Goal: Communication & Community: Answer question/provide support

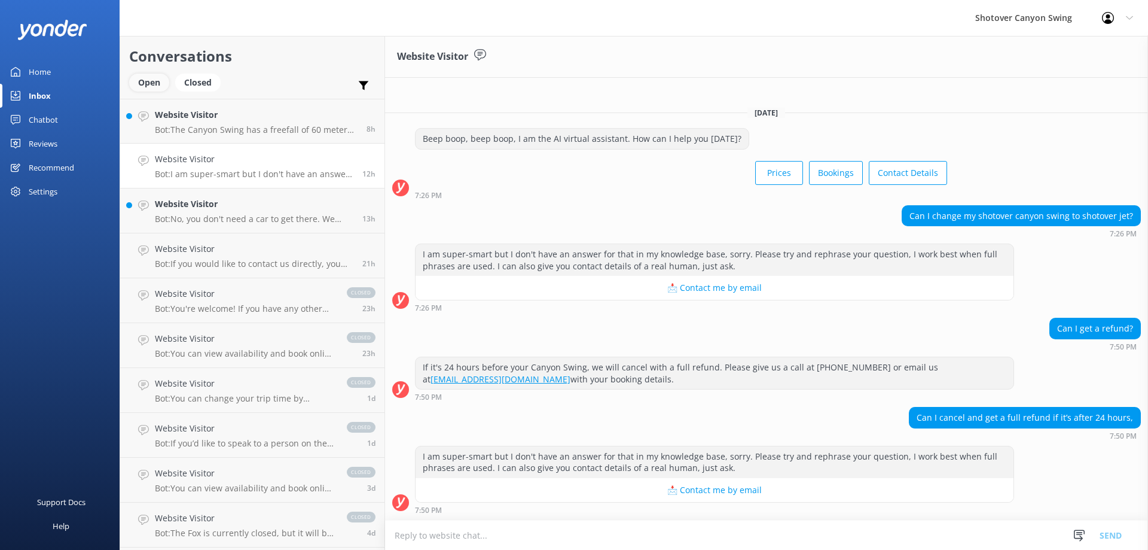
click at [141, 83] on div "Open" at bounding box center [149, 83] width 40 height 18
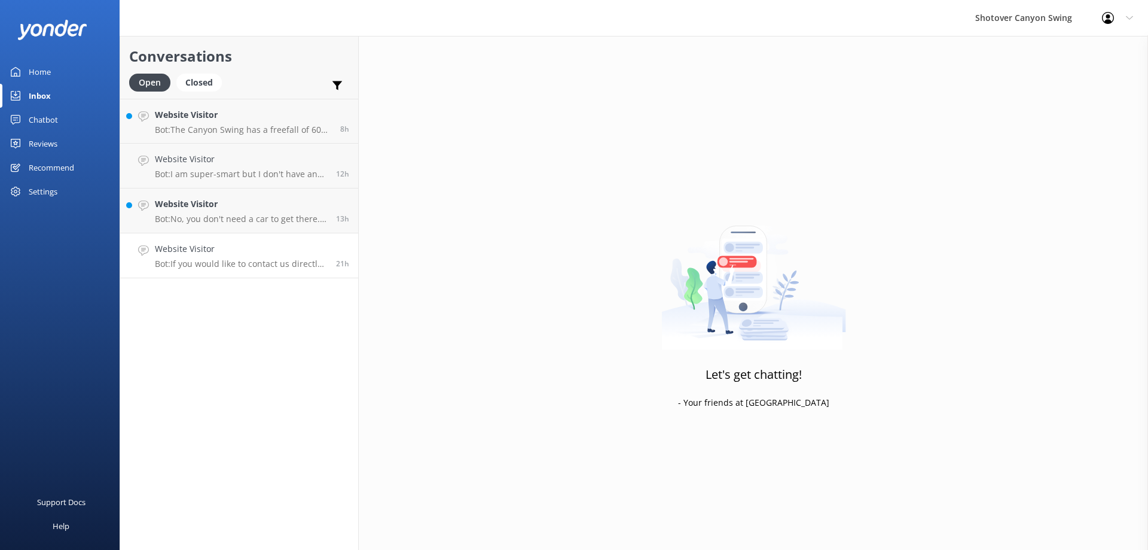
click at [279, 251] on h4 "Website Visitor" at bounding box center [241, 248] width 172 height 13
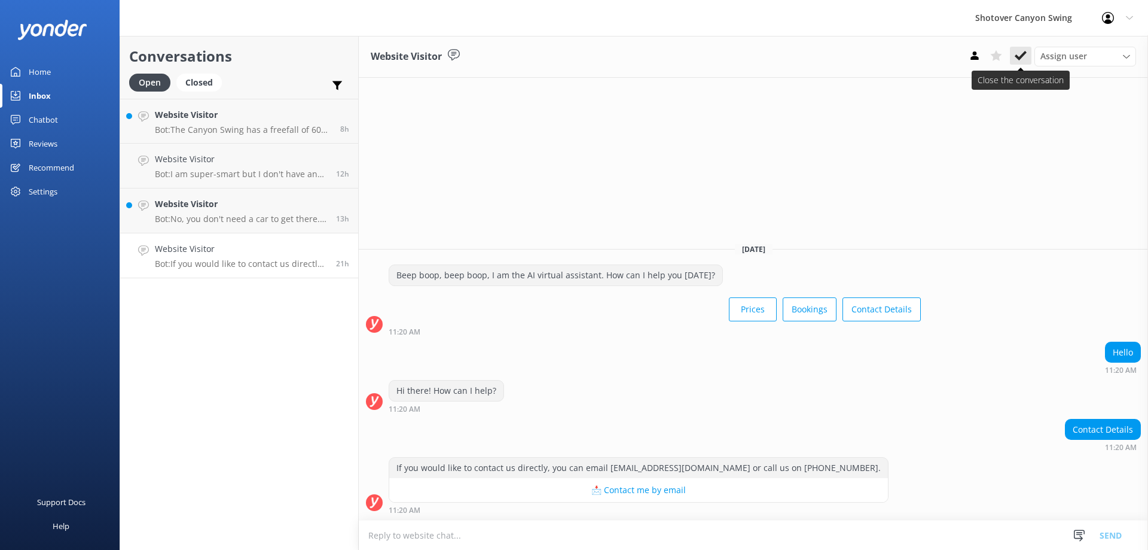
click at [1024, 54] on use at bounding box center [1021, 56] width 12 height 10
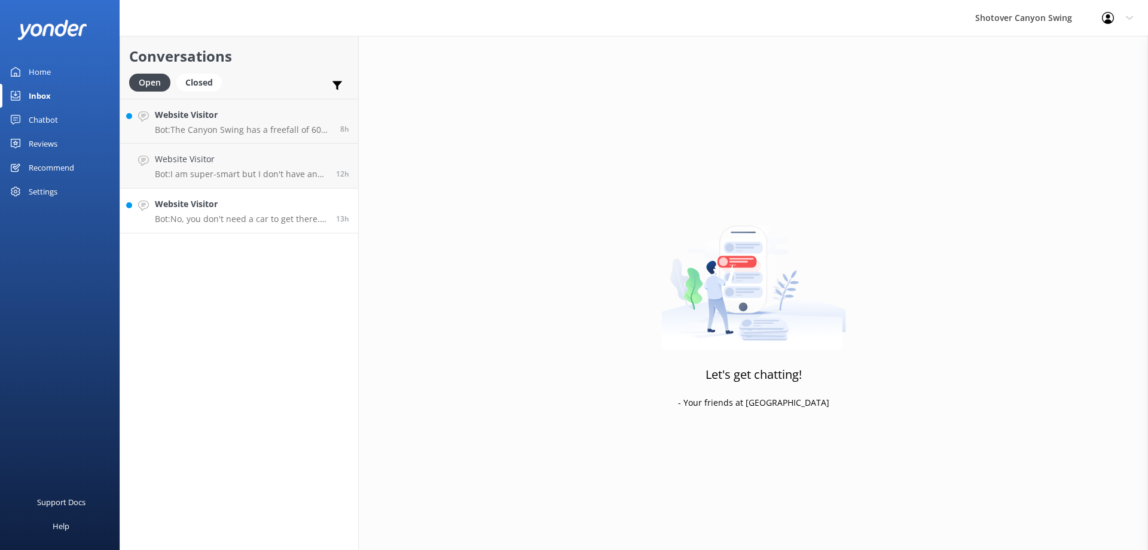
click at [265, 230] on link "Website Visitor Bot: No, you don't need a car to get there. We provide transpor…" at bounding box center [239, 210] width 238 height 45
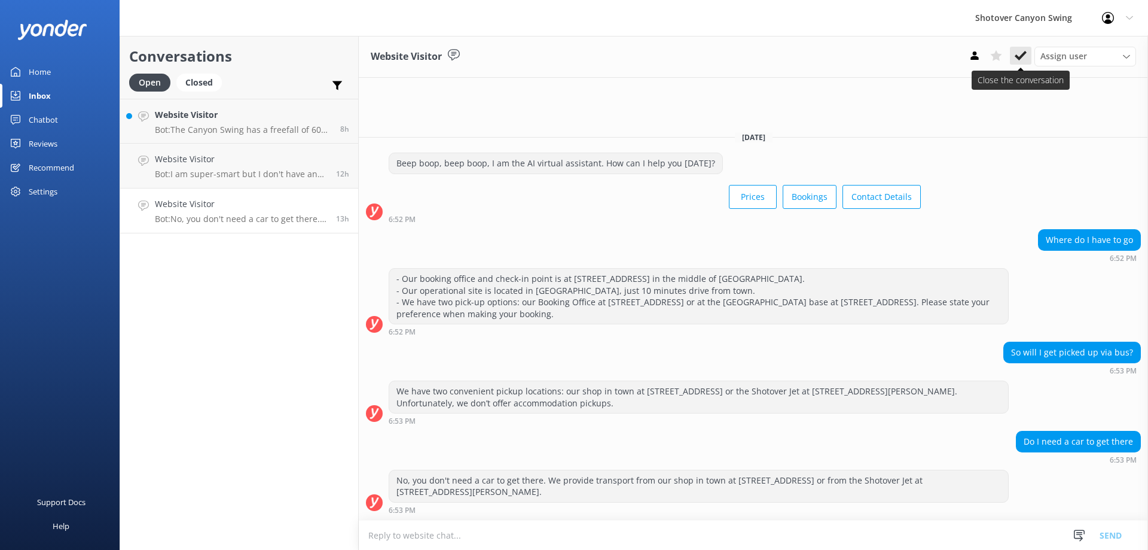
click at [1028, 62] on button at bounding box center [1021, 56] width 22 height 18
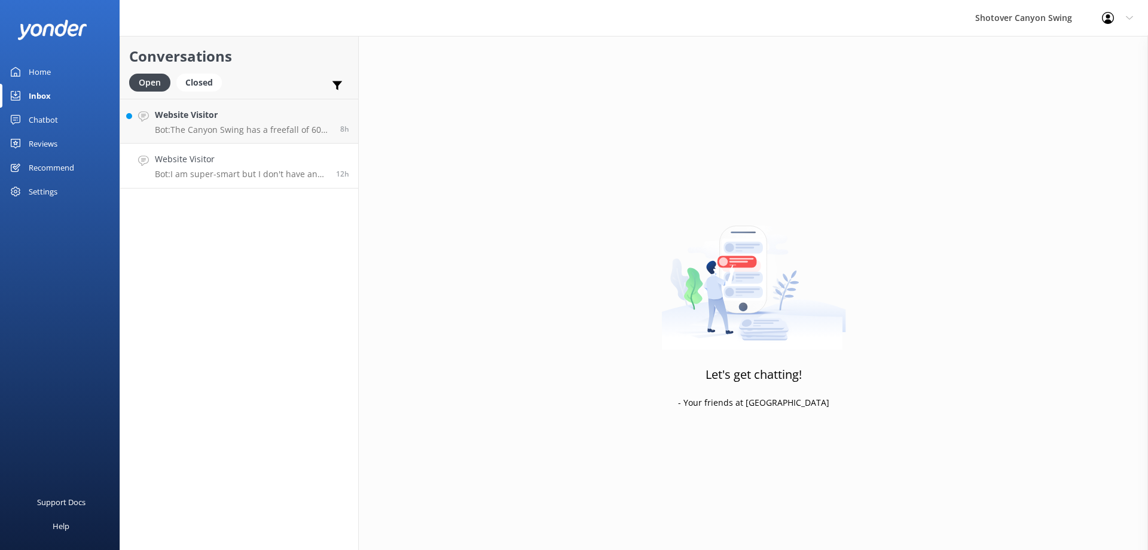
click at [243, 178] on p "Bot: I am super-smart but I don't have an answer for that in my knowledge base,…" at bounding box center [241, 174] width 172 height 11
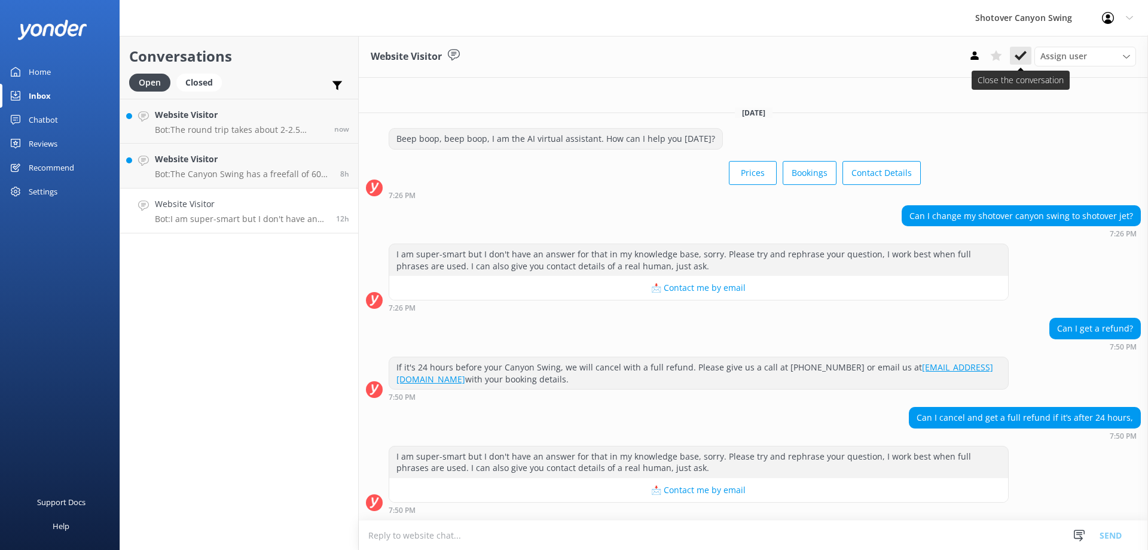
click at [1016, 59] on icon at bounding box center [1021, 56] width 12 height 12
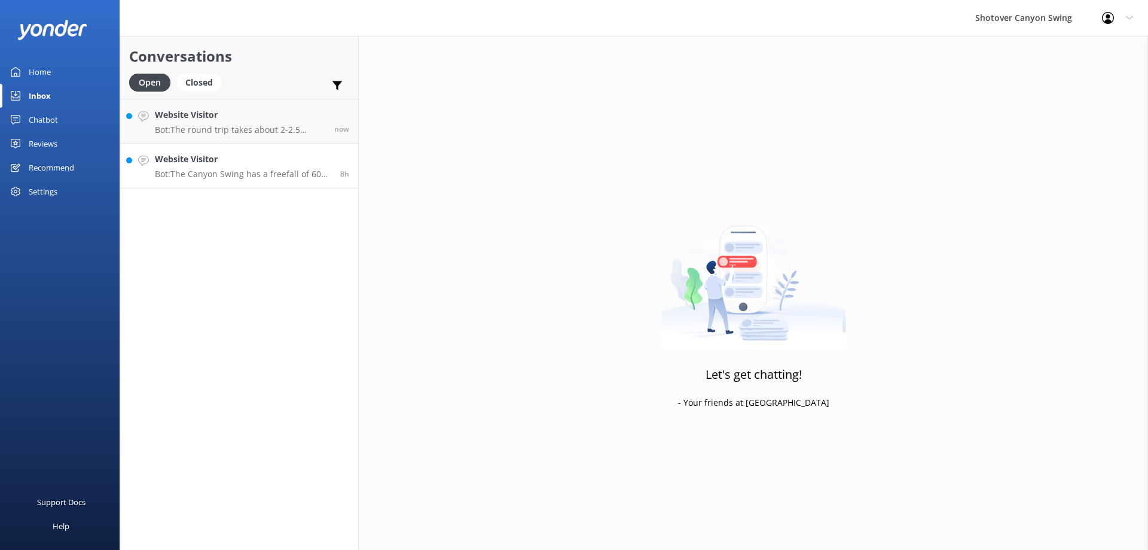
click at [282, 173] on p "Bot: The Canyon Swing has a freefall of 60 meters from a platform that is 109 m…" at bounding box center [243, 174] width 176 height 11
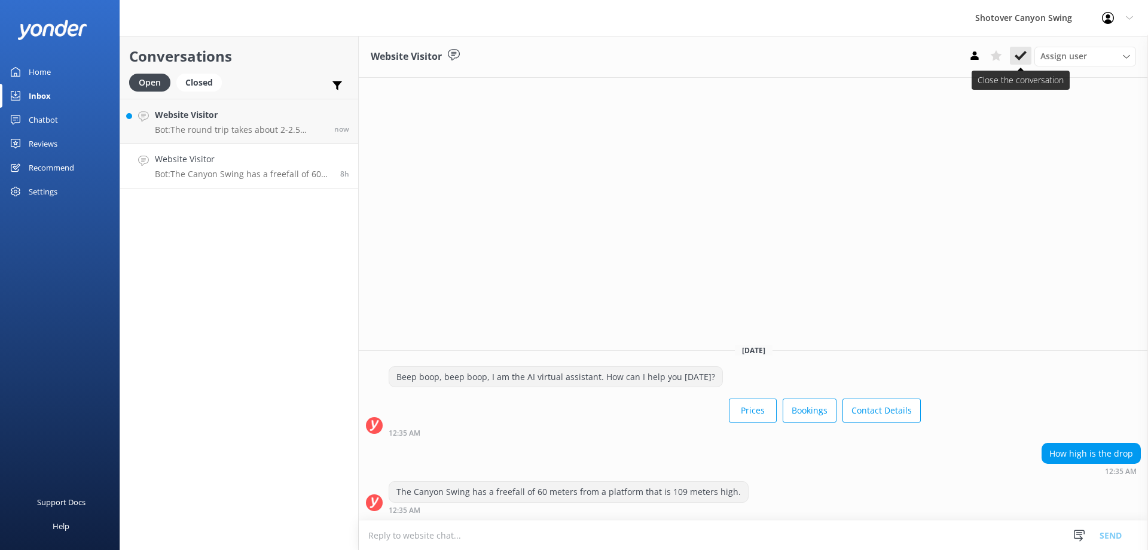
click at [1012, 53] on button at bounding box center [1021, 56] width 22 height 18
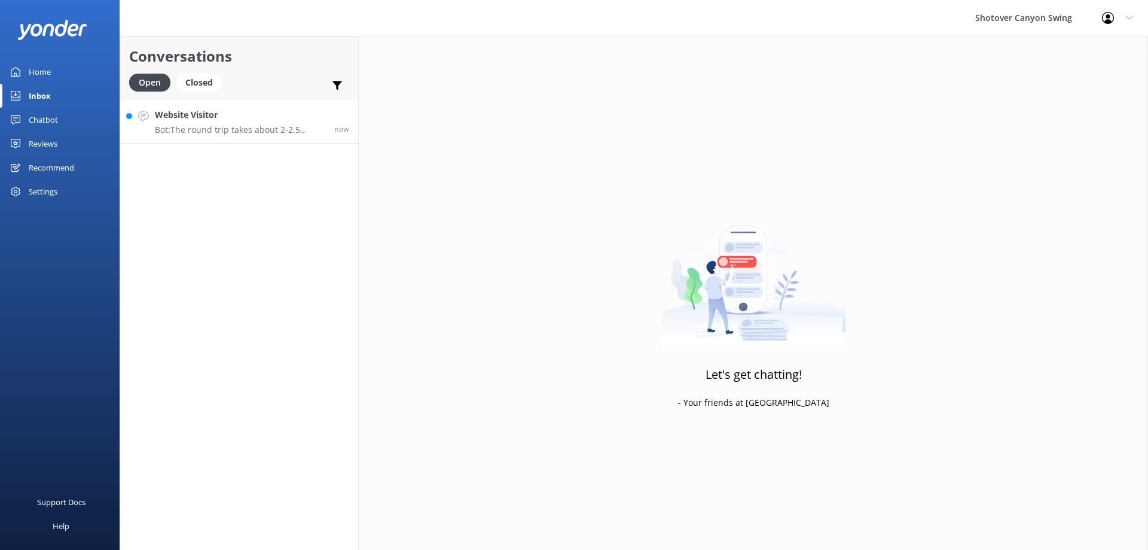
click at [239, 125] on p "Bot: The round trip takes about 2-2.5 hours. You cannot drive to the site yours…" at bounding box center [240, 129] width 170 height 11
